Goal: Navigation & Orientation: Understand site structure

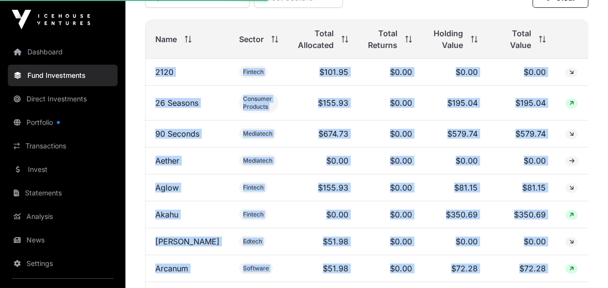
scroll to position [480, 0]
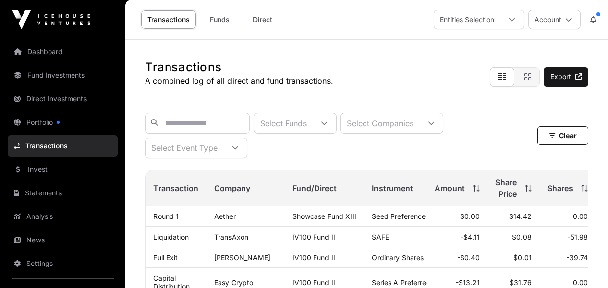
click at [41, 55] on link "Dashboard" at bounding box center [63, 52] width 110 height 22
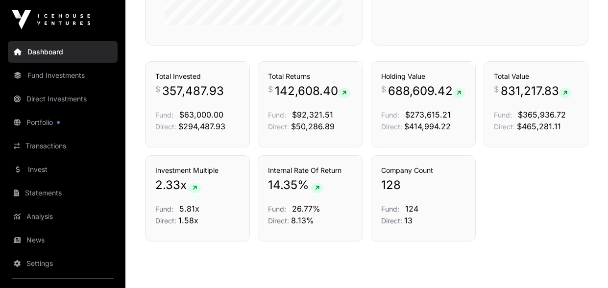
scroll to position [657, 0]
click at [44, 74] on link "Fund Investments" at bounding box center [63, 76] width 110 height 22
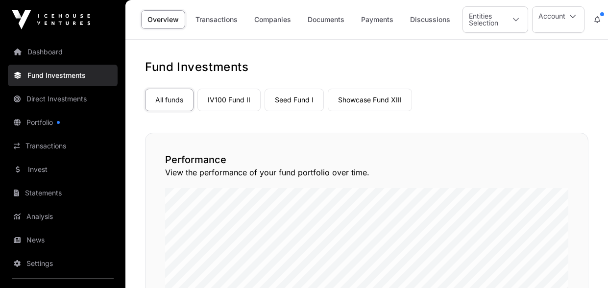
click at [307, 98] on link "Seed Fund I" at bounding box center [293, 100] width 59 height 23
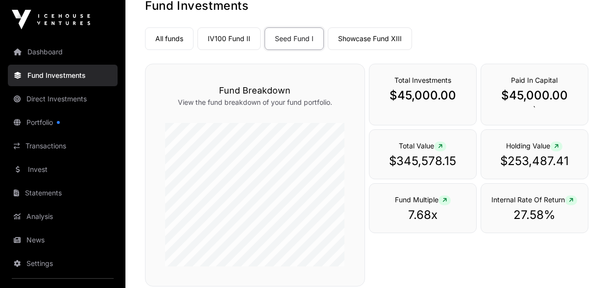
scroll to position [58, 0]
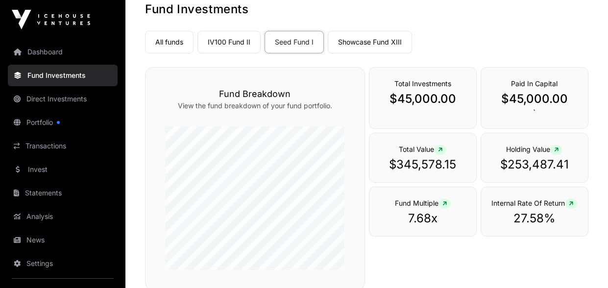
click at [378, 41] on link "Showcase Fund XIII" at bounding box center [370, 42] width 84 height 23
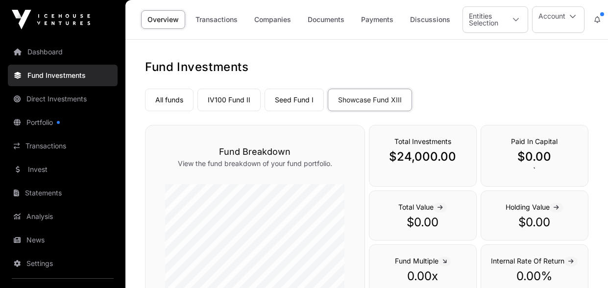
click at [225, 97] on link "IV100 Fund II" at bounding box center [228, 100] width 63 height 23
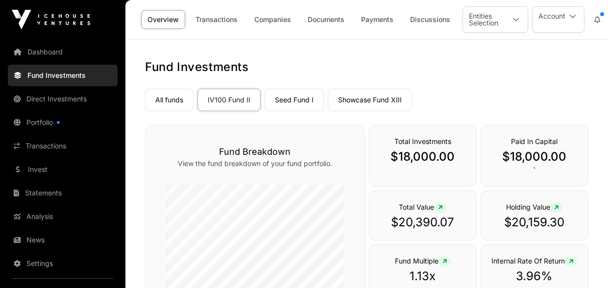
click at [44, 123] on link "Portfolio" at bounding box center [63, 123] width 110 height 22
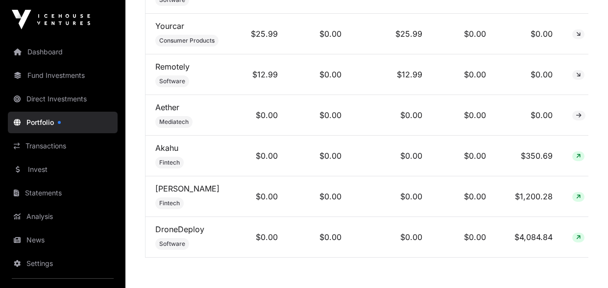
scroll to position [5554, 0]
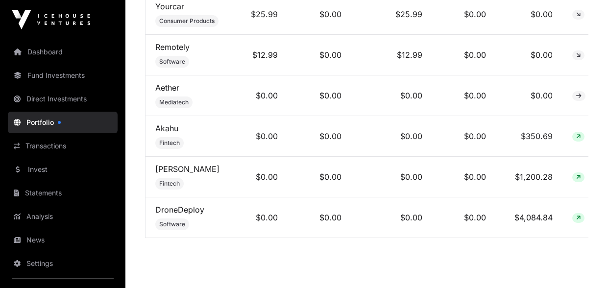
click at [52, 53] on link "Dashboard" at bounding box center [63, 52] width 110 height 22
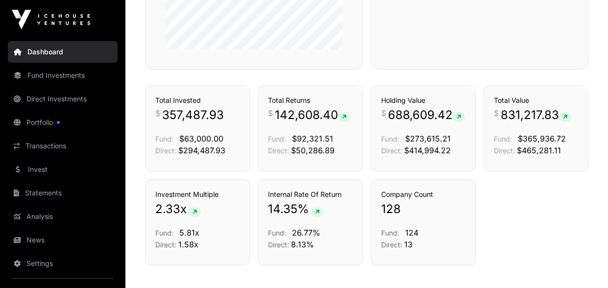
scroll to position [658, 0]
